Goal: Task Accomplishment & Management: Use online tool/utility

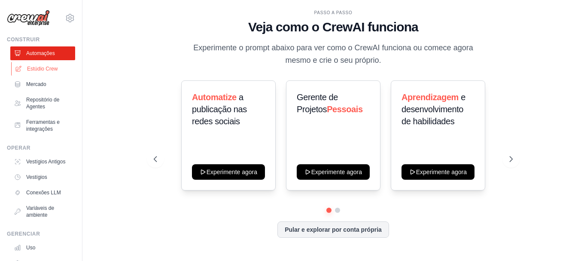
click at [26, 65] on link "Estúdio Crew" at bounding box center [43, 69] width 65 height 14
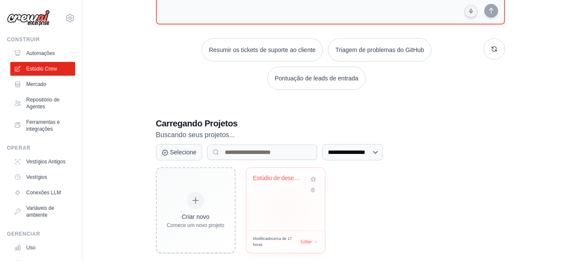
scroll to position [114, 0]
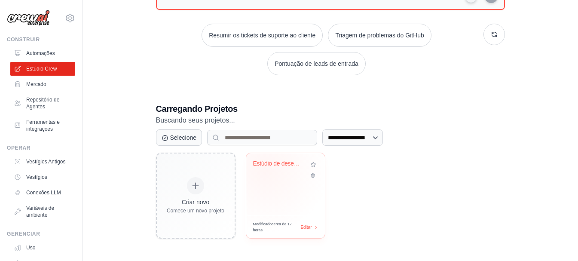
click at [265, 170] on div "Estúdio de desenvolvimento de jogos Prism" at bounding box center [279, 165] width 52 height 11
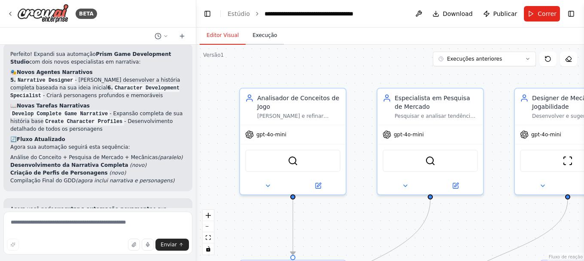
click at [253, 37] on font "Execução" at bounding box center [265, 35] width 24 height 6
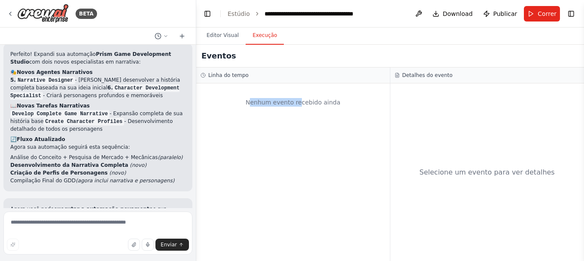
drag, startPoint x: 254, startPoint y: 102, endPoint x: 310, endPoint y: 104, distance: 56.3
click at [304, 104] on font "Nenhum evento recebido ainda" at bounding box center [293, 102] width 95 height 7
click at [336, 103] on div "Nenhum evento recebido ainda" at bounding box center [293, 102] width 185 height 29
click at [203, 74] on polyline at bounding box center [203, 75] width 1 height 2
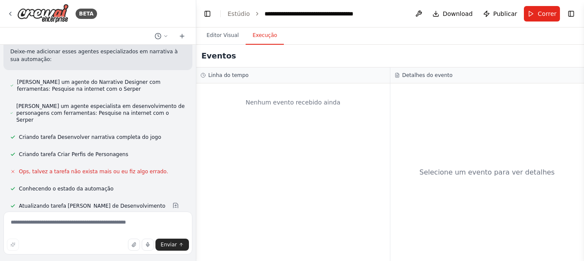
scroll to position [1696, 0]
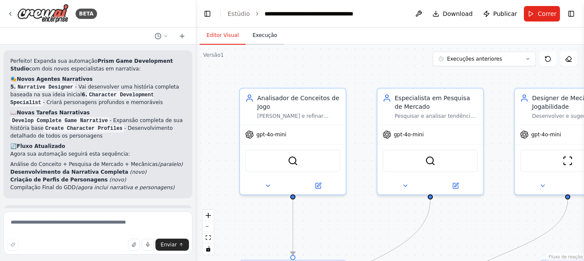
drag, startPoint x: 228, startPoint y: 31, endPoint x: 246, endPoint y: 37, distance: 18.9
click at [227, 32] on button "Editor Visual" at bounding box center [223, 36] width 46 height 18
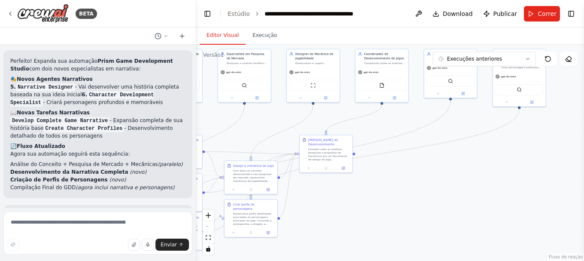
drag, startPoint x: 347, startPoint y: 186, endPoint x: 360, endPoint y: 128, distance: 58.7
click at [202, 135] on div ".deletable-edge-delete-btn { width: 20px; height: 20px; border: 0px solid #ffff…" at bounding box center [390, 153] width 388 height 216
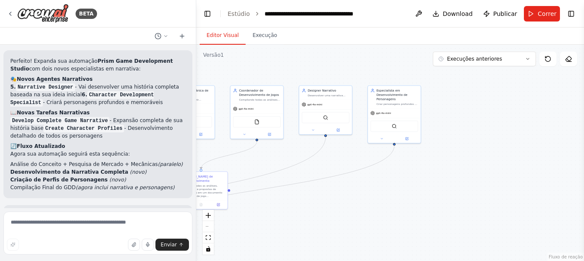
drag, startPoint x: 486, startPoint y: 122, endPoint x: 361, endPoint y: 141, distance: 127.3
click at [361, 141] on div ".deletable-edge-delete-btn { width: 20px; height: 20px; border: 0px solid #ffff…" at bounding box center [390, 153] width 388 height 216
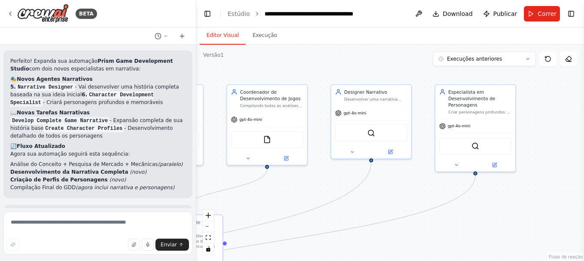
drag, startPoint x: 287, startPoint y: 194, endPoint x: 403, endPoint y: 188, distance: 117.1
click at [403, 188] on div ".deletable-edge-delete-btn { width: 20px; height: 20px; border: 0px solid #ffff…" at bounding box center [390, 153] width 388 height 216
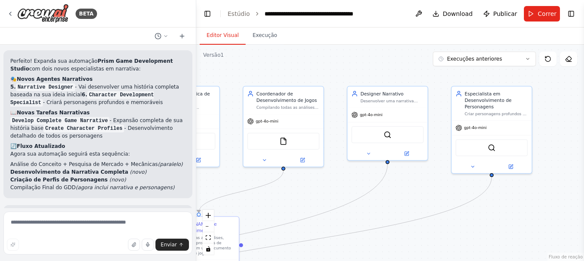
drag, startPoint x: 312, startPoint y: 183, endPoint x: 470, endPoint y: 160, distance: 159.8
click at [471, 160] on div ".deletable-edge-delete-btn { width: 20px; height: 20px; border: 0px solid #ffff…" at bounding box center [390, 153] width 388 height 216
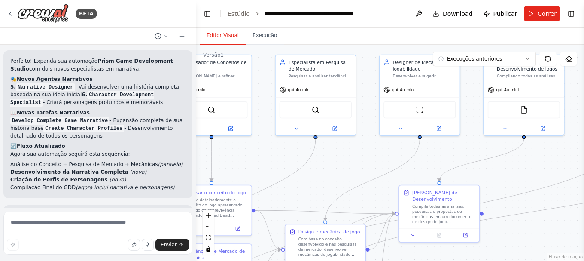
drag, startPoint x: 414, startPoint y: 158, endPoint x: 466, endPoint y: 154, distance: 52.1
click at [467, 154] on div ".deletable-edge-delete-btn { width: 20px; height: 20px; border: 0px solid #ffff…" at bounding box center [390, 153] width 388 height 216
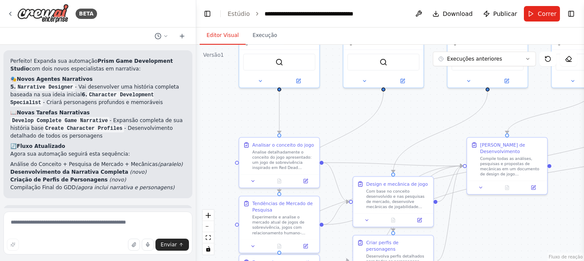
drag, startPoint x: 314, startPoint y: 150, endPoint x: 338, endPoint y: 102, distance: 53.8
click at [338, 102] on div ".deletable-edge-delete-btn { width: 20px; height: 20px; border: 0px solid #ffff…" at bounding box center [390, 153] width 388 height 216
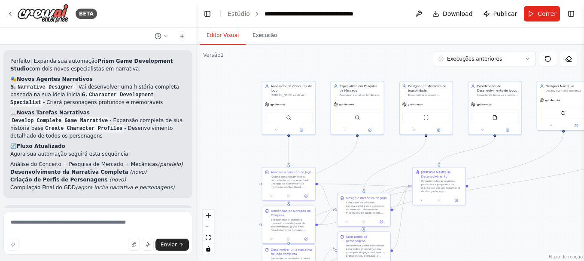
drag, startPoint x: 328, startPoint y: 105, endPoint x: 311, endPoint y: 157, distance: 55.2
click at [312, 159] on div ".deletable-edge-delete-btn { width: 20px; height: 20px; border: 0px solid #ffff…" at bounding box center [390, 153] width 388 height 216
